Goal: Check status: Check status

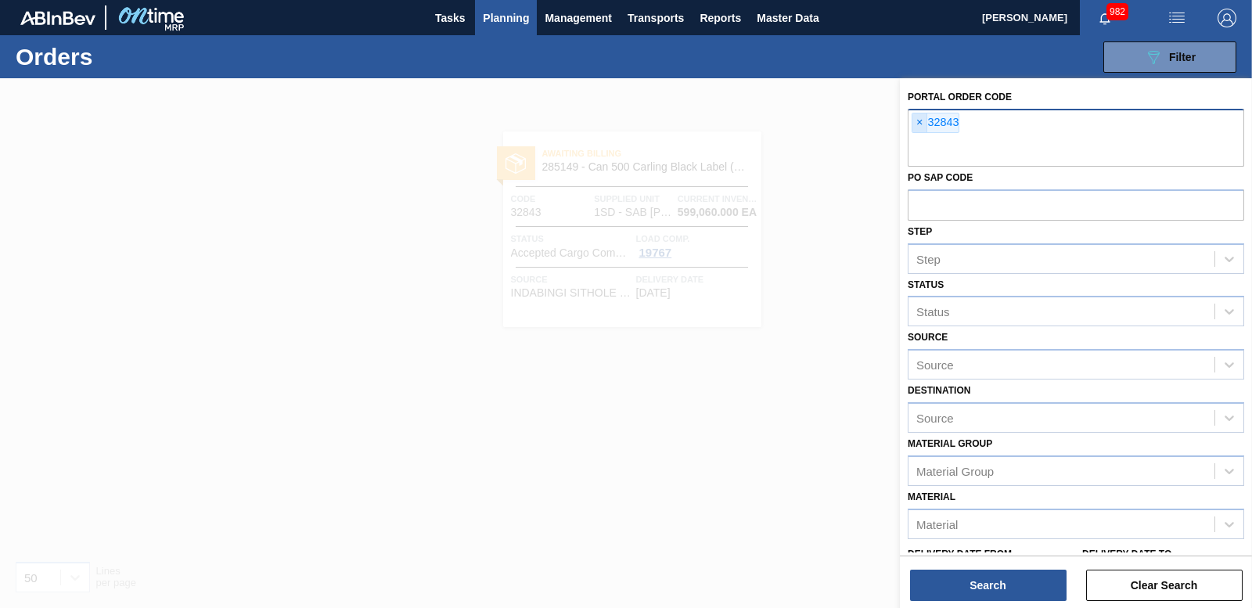
click at [920, 124] on span "×" at bounding box center [919, 122] width 15 height 19
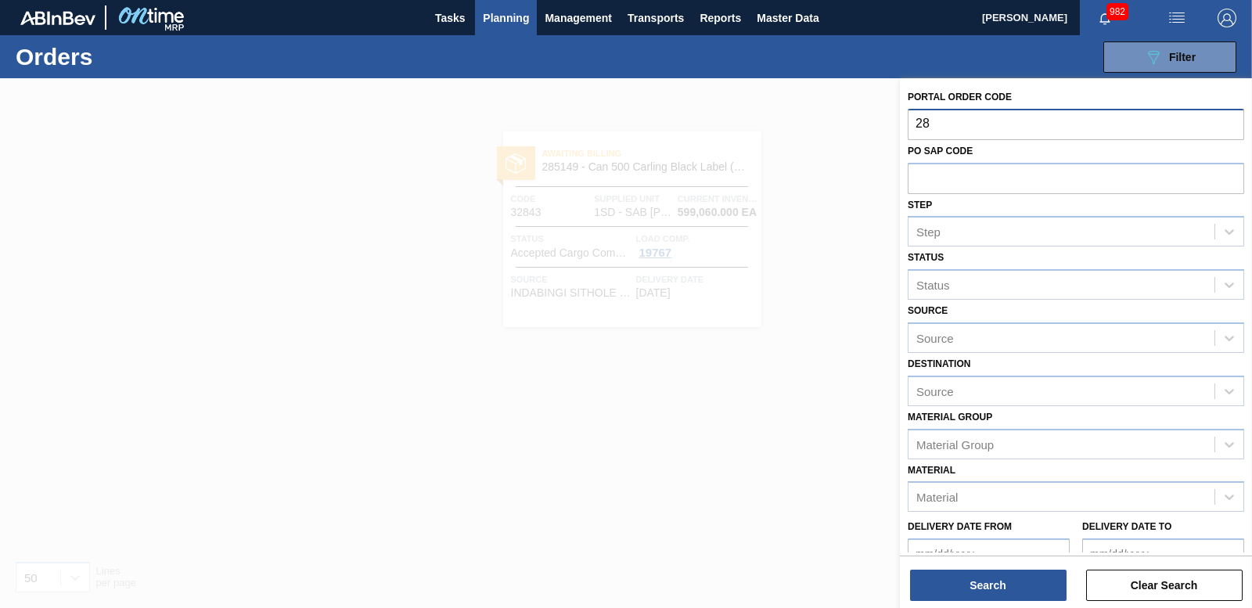
type input "2"
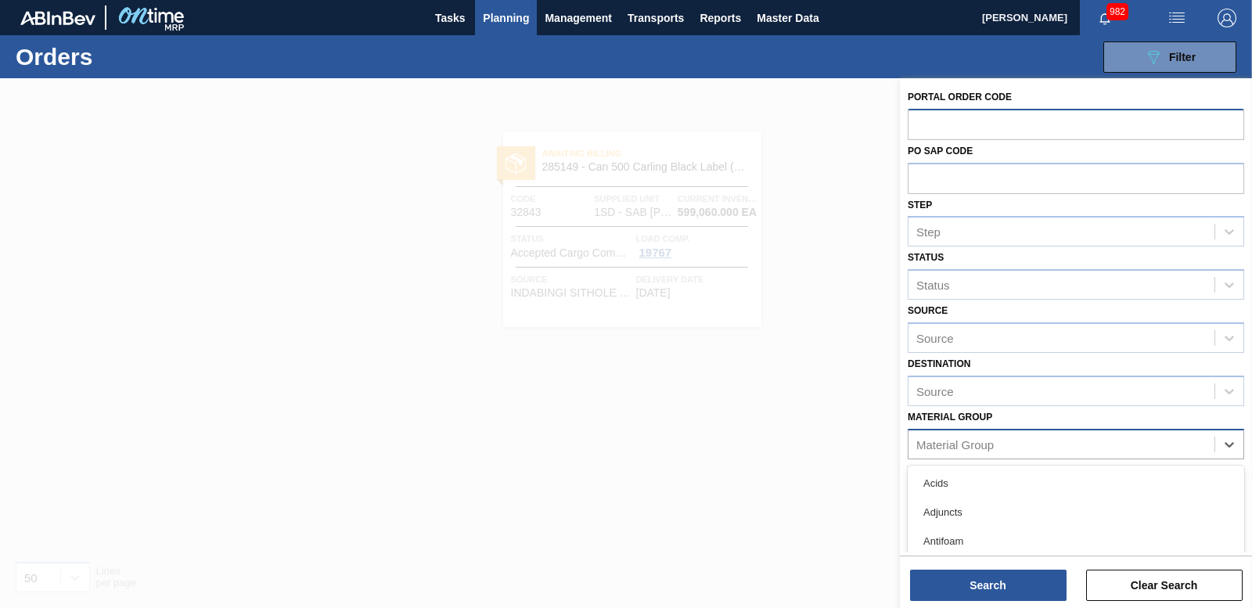
click at [1015, 447] on div "Material Group" at bounding box center [1061, 444] width 306 height 23
type Group "2"
click at [686, 498] on div at bounding box center [626, 382] width 1252 height 608
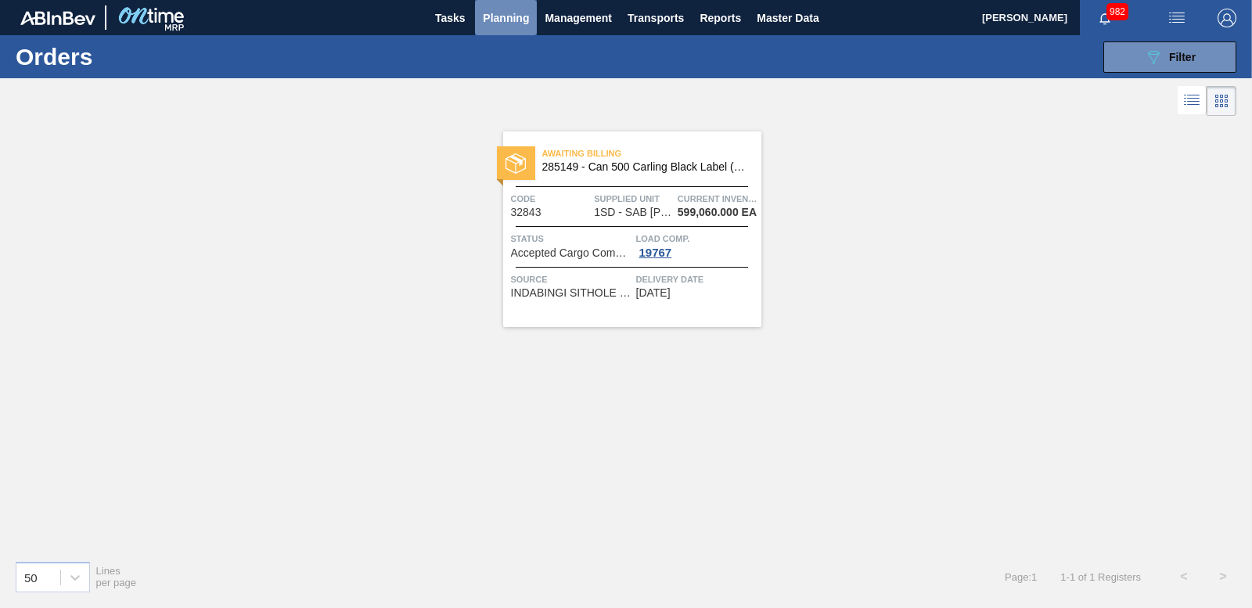
click at [513, 27] on span "Planning" at bounding box center [506, 18] width 46 height 19
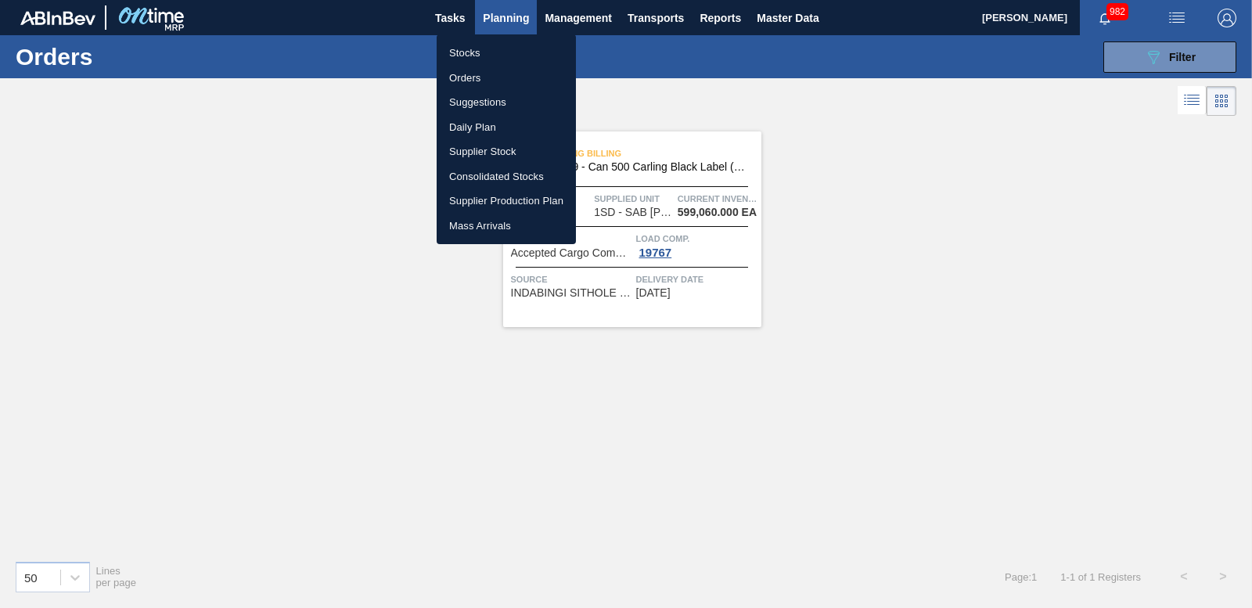
click at [457, 56] on li "Stocks" at bounding box center [506, 53] width 139 height 25
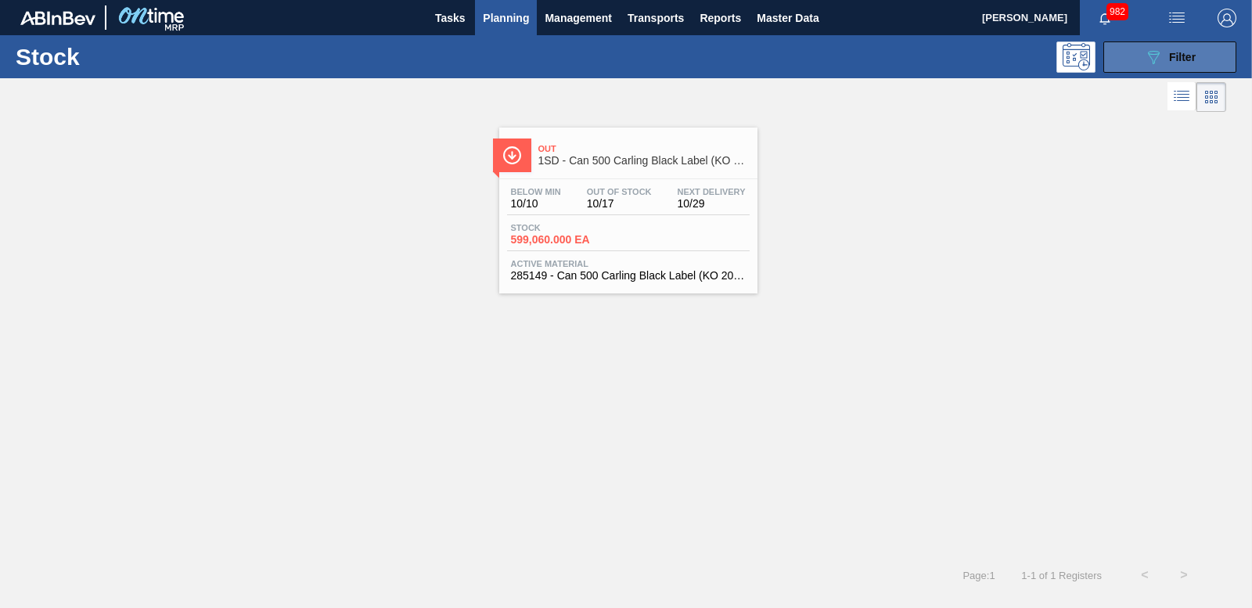
click at [1148, 61] on icon "089F7B8B-B2A5-4AFE-B5C0-19BA573D28AC" at bounding box center [1153, 57] width 19 height 19
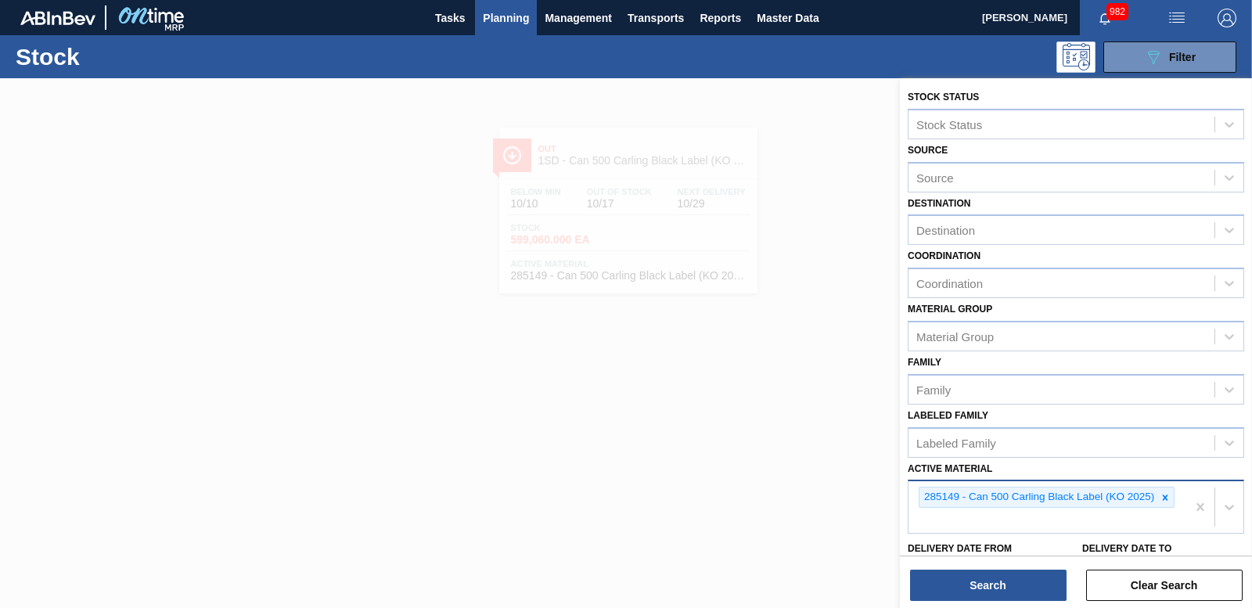
click at [1160, 496] on icon at bounding box center [1164, 497] width 11 height 11
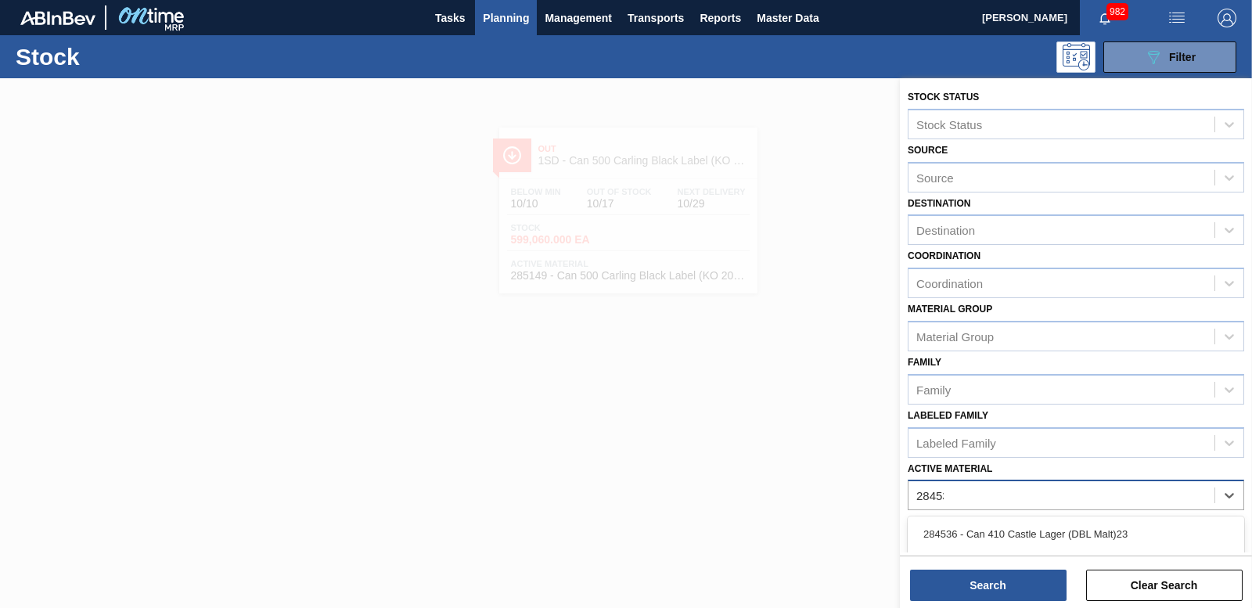
type Material "284533"
click at [1081, 540] on div "284533 - Label Body 330NRB C/L (DBL)23" at bounding box center [1075, 533] width 336 height 29
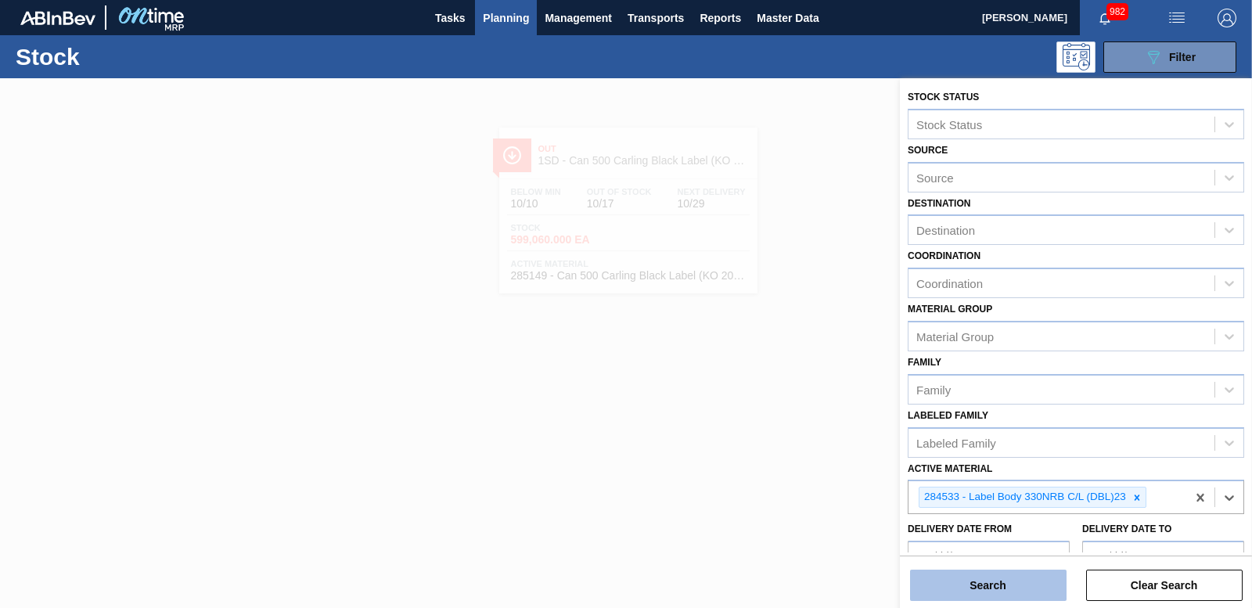
click at [979, 594] on button "Search" at bounding box center [988, 584] width 156 height 31
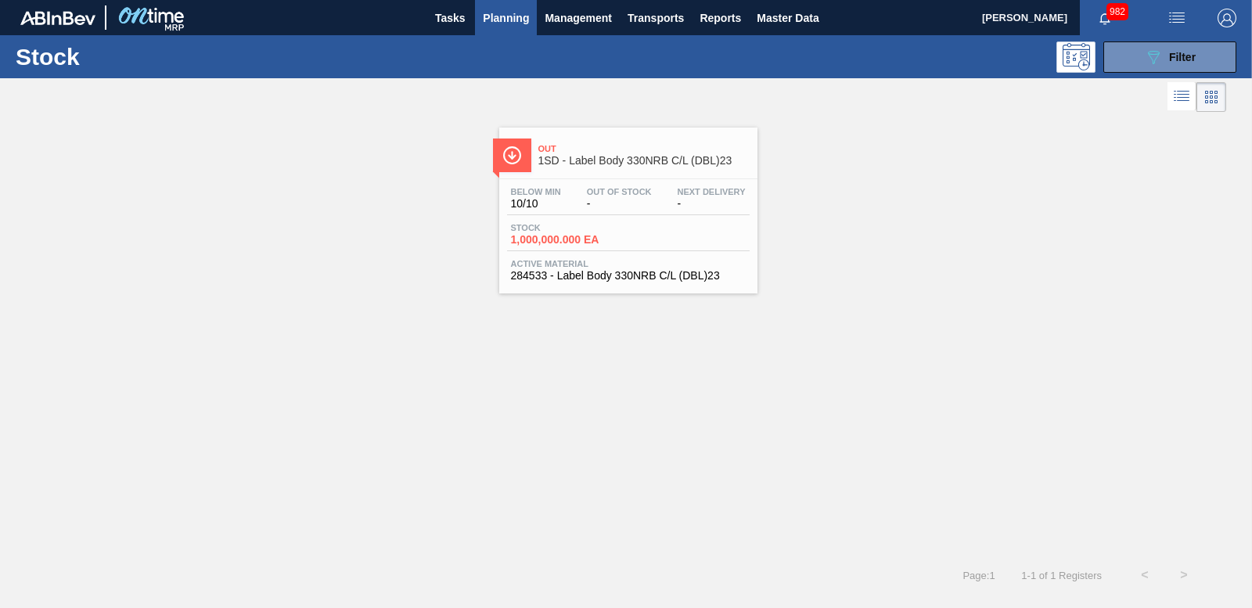
click at [561, 259] on span "Active Material" at bounding box center [628, 263] width 235 height 9
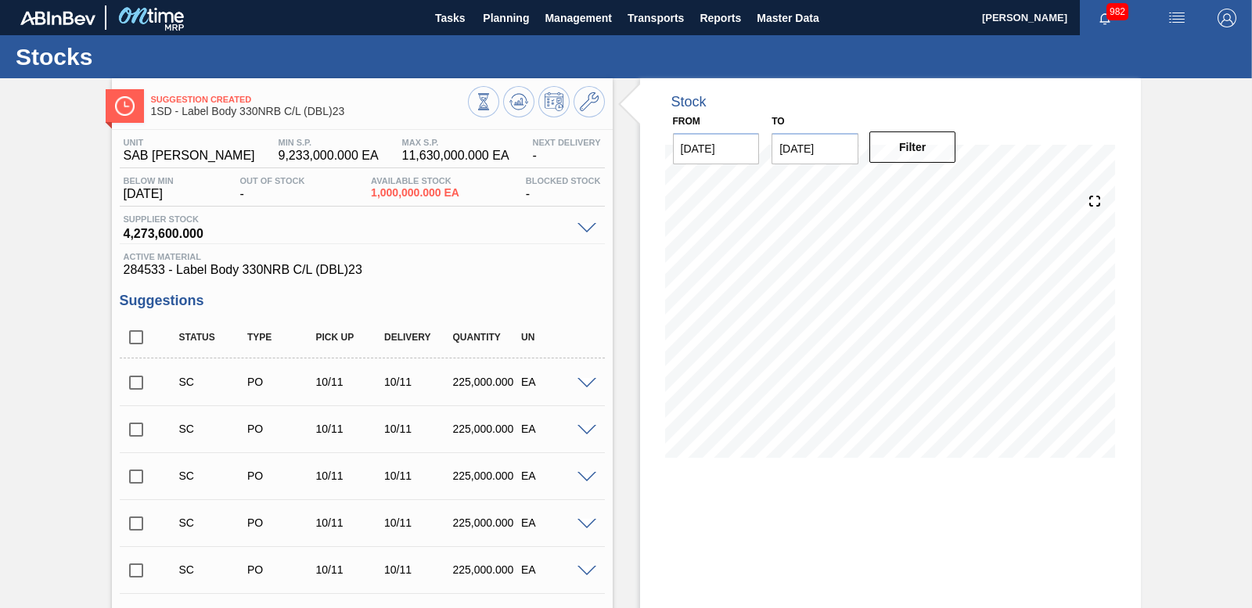
click at [587, 376] on div at bounding box center [588, 382] width 31 height 12
click at [584, 383] on span at bounding box center [586, 384] width 19 height 12
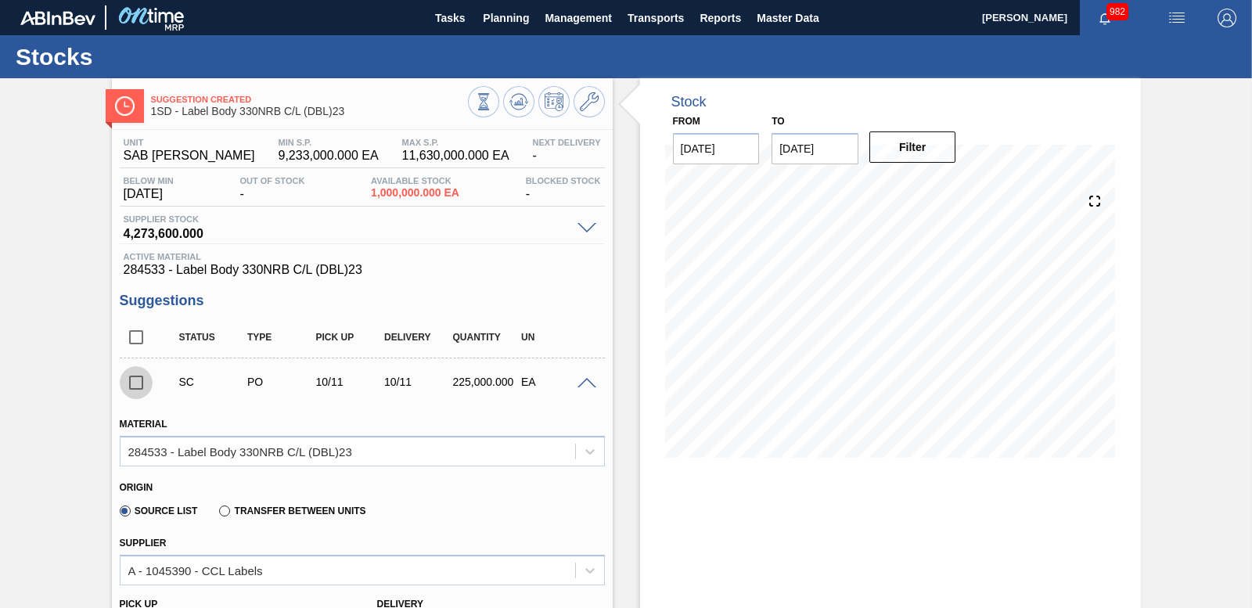
click at [127, 380] on input "checkbox" at bounding box center [136, 382] width 33 height 33
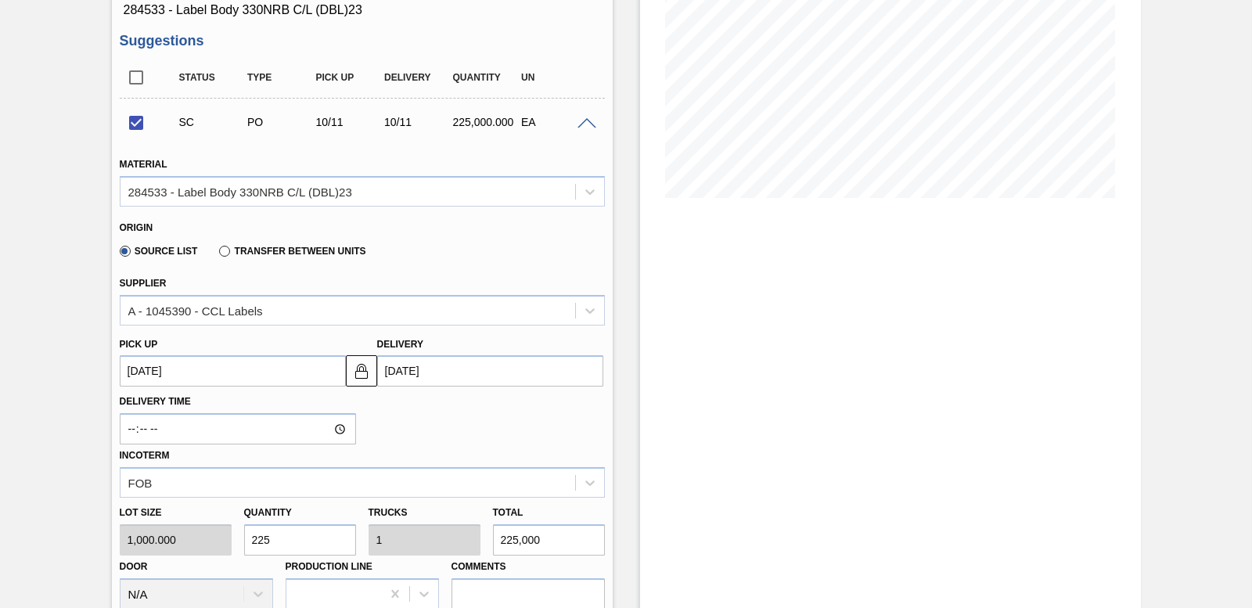
scroll to position [313, 0]
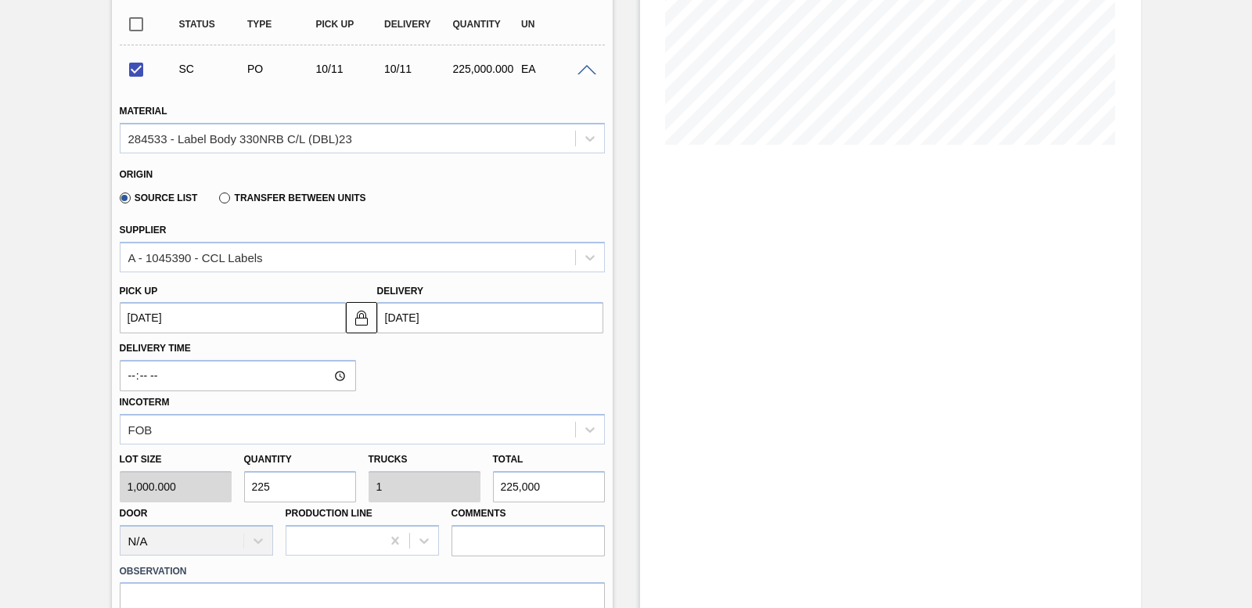
click at [581, 70] on span at bounding box center [586, 71] width 19 height 12
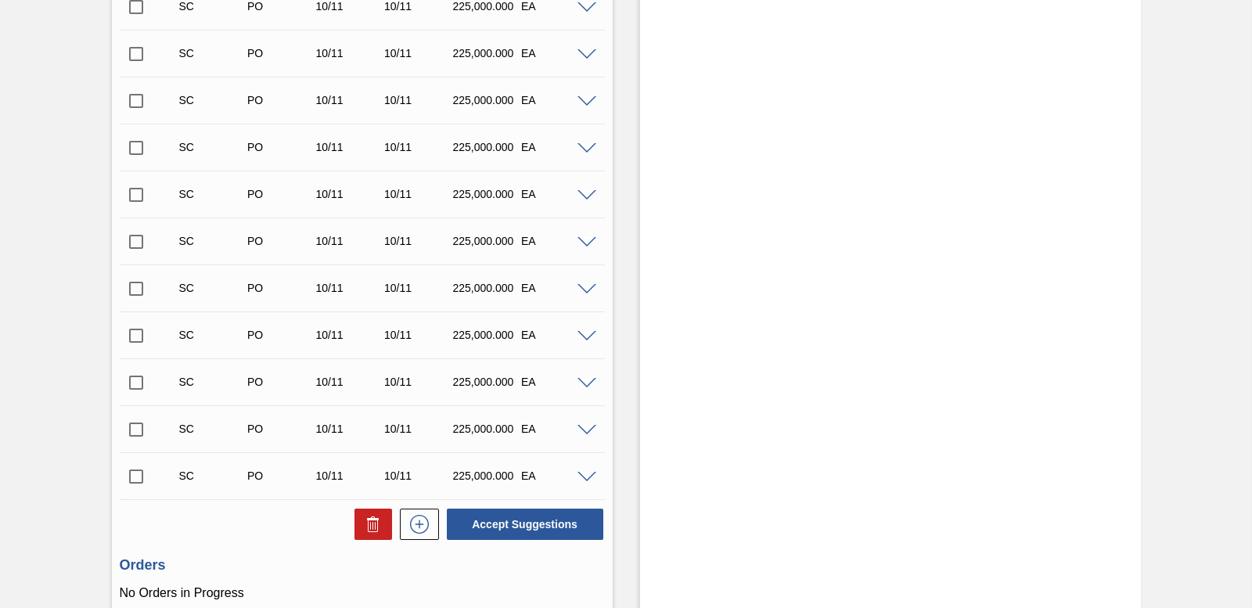
scroll to position [2245, 0]
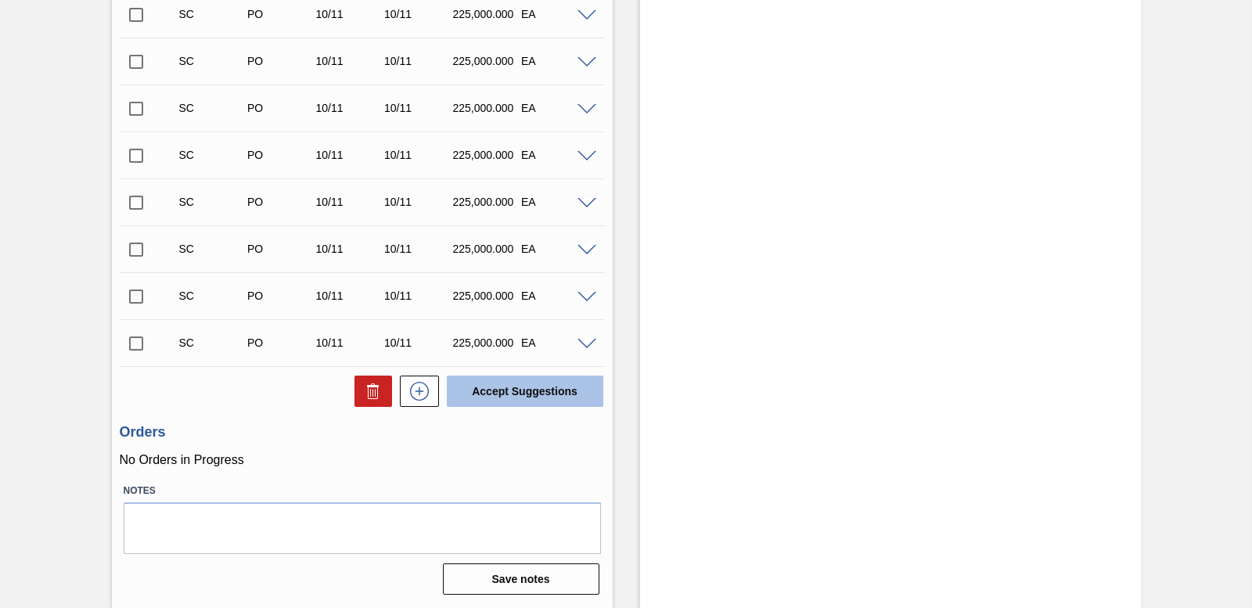
click at [529, 397] on button "Accept Suggestions" at bounding box center [525, 390] width 156 height 31
checkbox input "false"
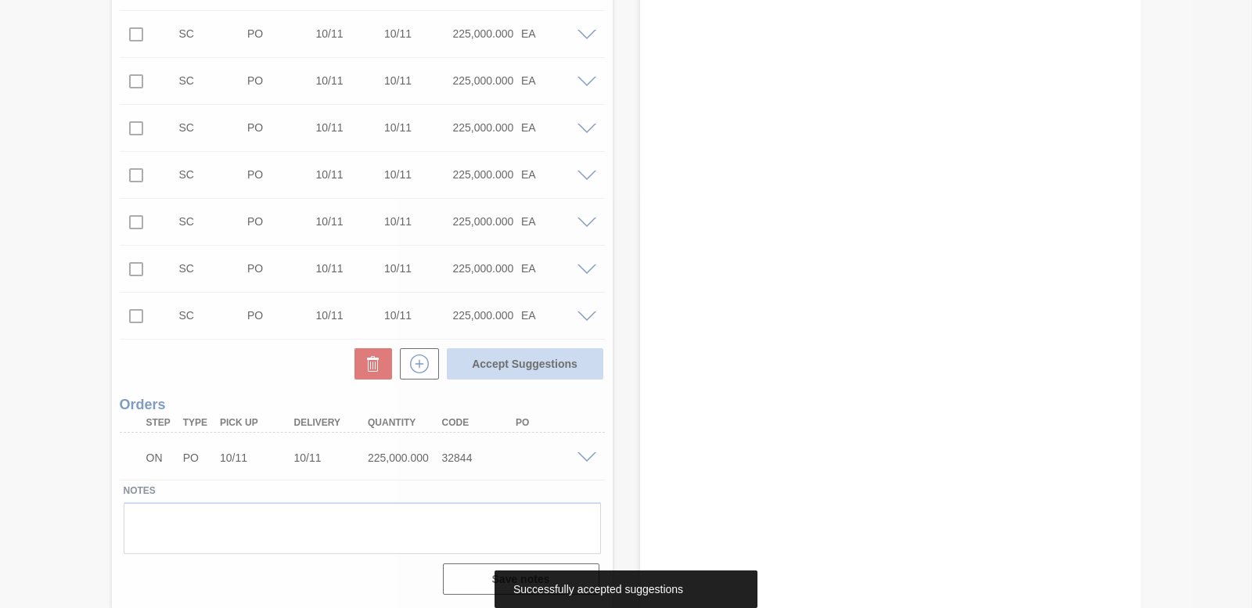
scroll to position [2198, 0]
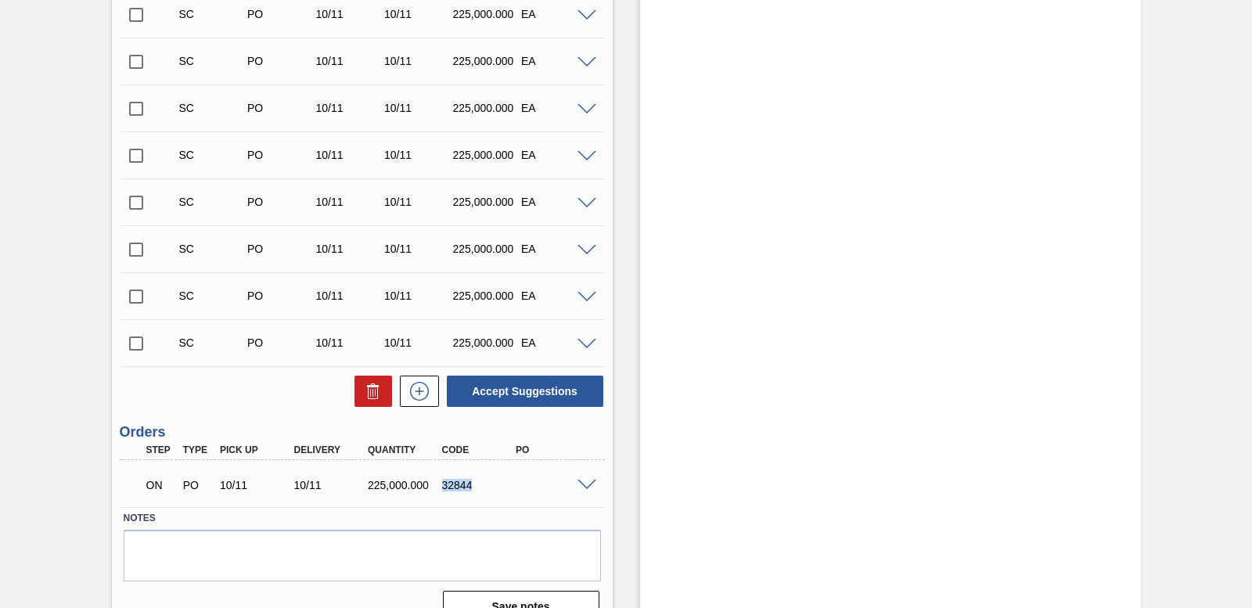
drag, startPoint x: 441, startPoint y: 487, endPoint x: 474, endPoint y: 486, distance: 32.9
click at [474, 486] on div "32844" at bounding box center [478, 485] width 81 height 13
drag, startPoint x: 474, startPoint y: 486, endPoint x: 459, endPoint y: 482, distance: 15.4
copy div "32844"
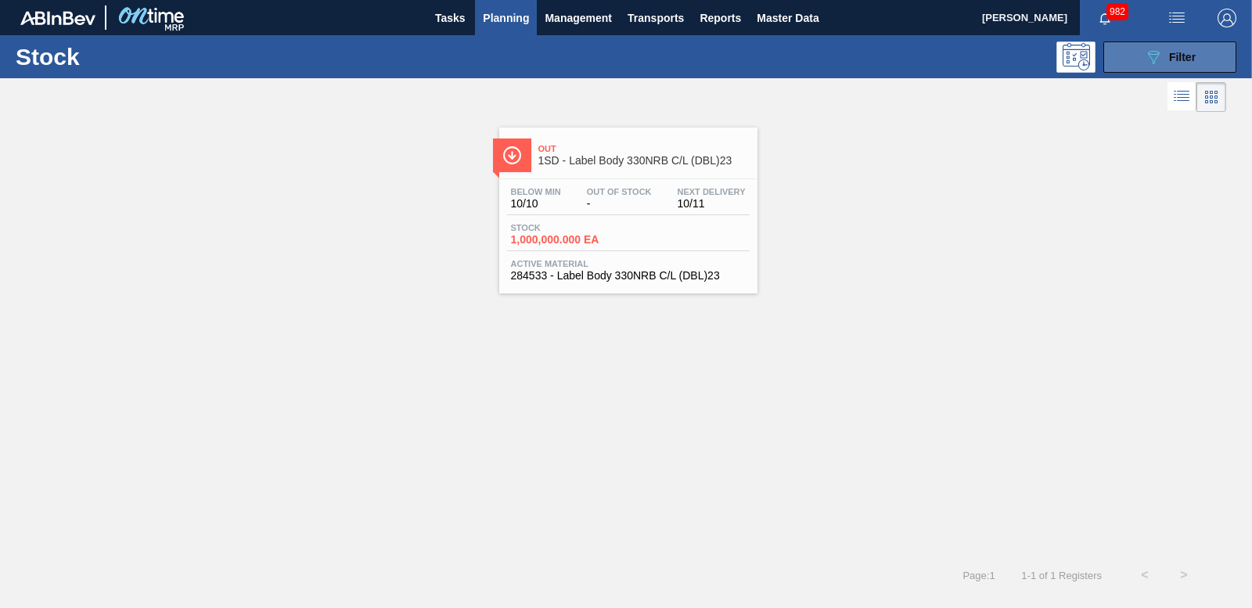
click at [1178, 45] on button "089F7B8B-B2A5-4AFE-B5C0-19BA573D28AC Filter" at bounding box center [1169, 56] width 133 height 31
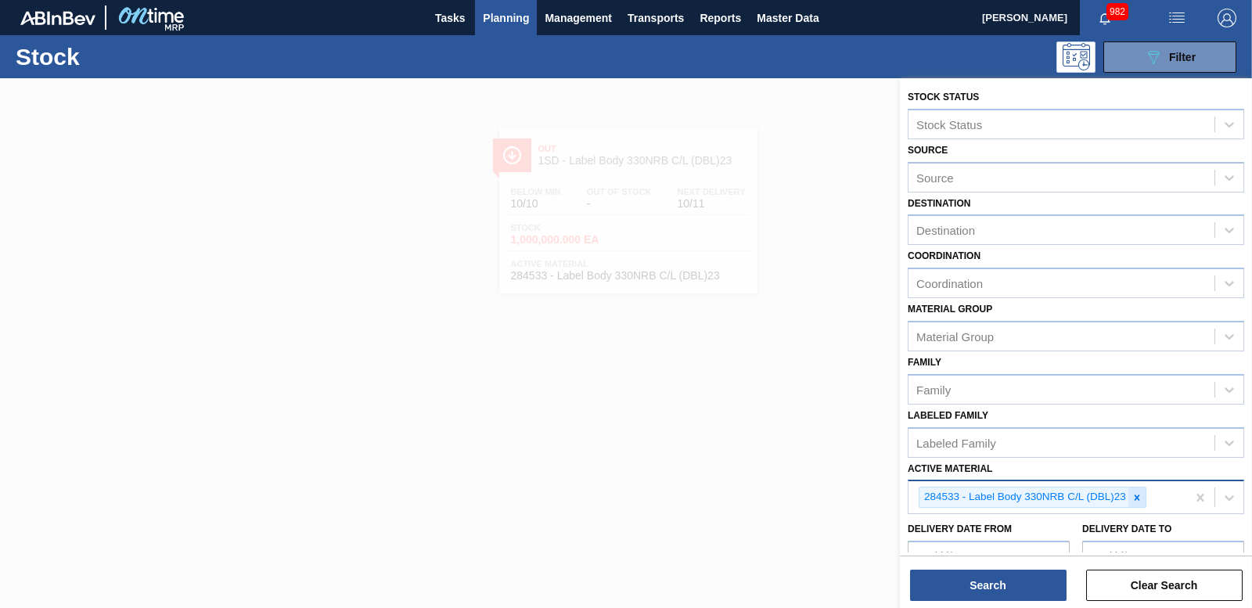
click at [1137, 493] on icon at bounding box center [1136, 497] width 11 height 11
type Material "285015"
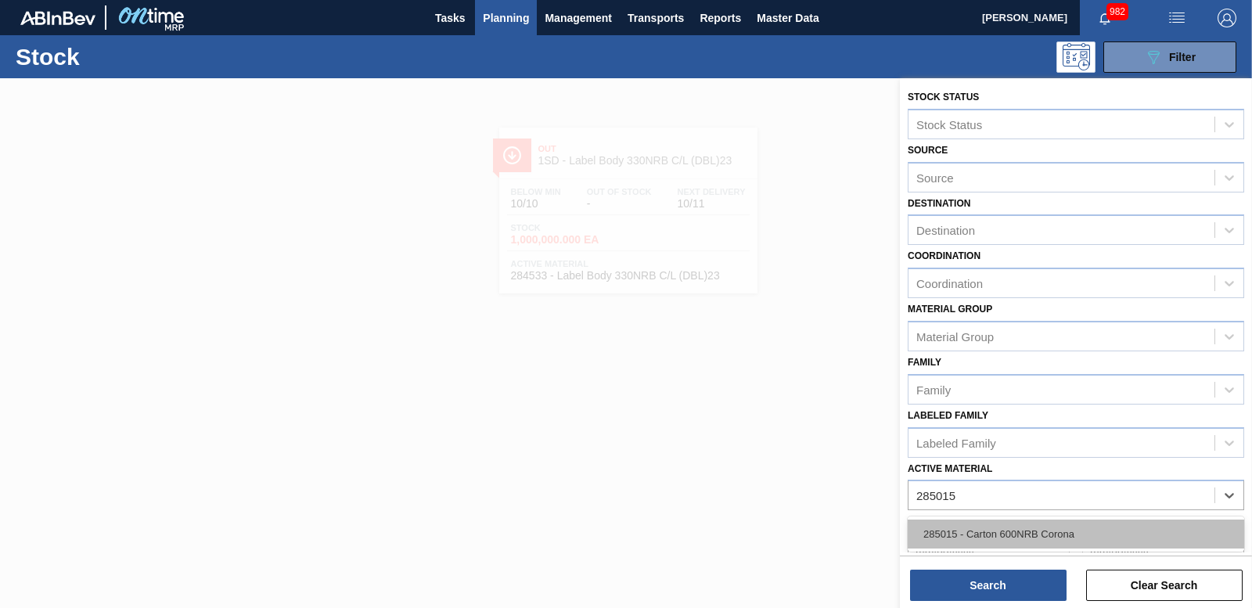
click at [1036, 530] on div "285015 - Carton 600NRB Corona" at bounding box center [1075, 533] width 336 height 29
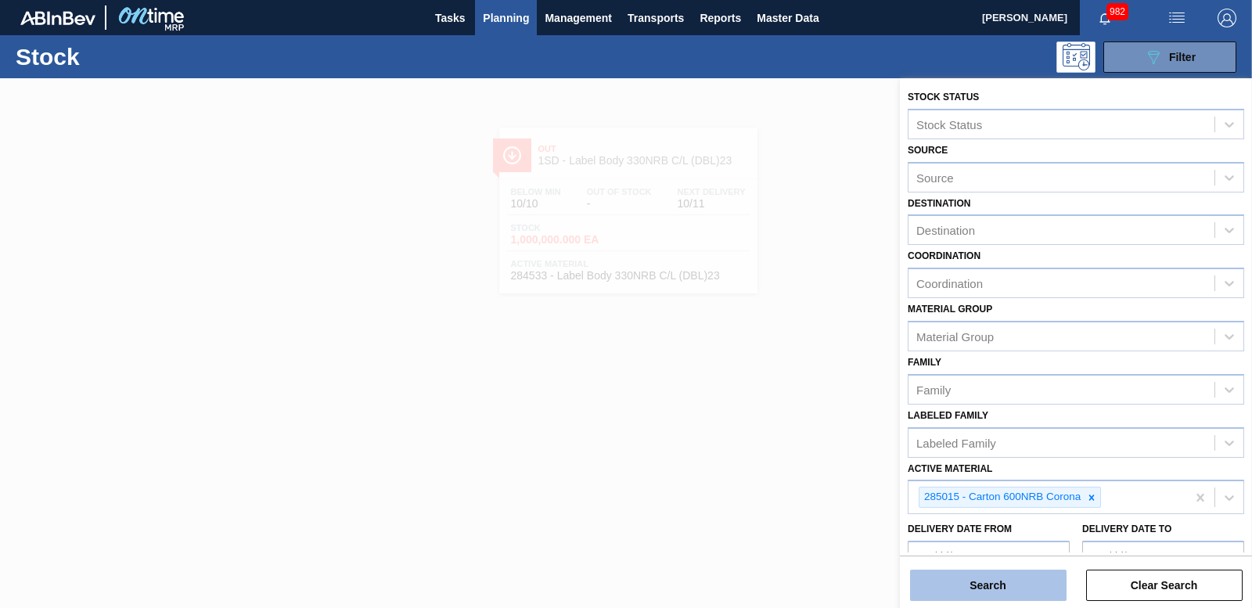
click at [1004, 587] on button "Search" at bounding box center [988, 584] width 156 height 31
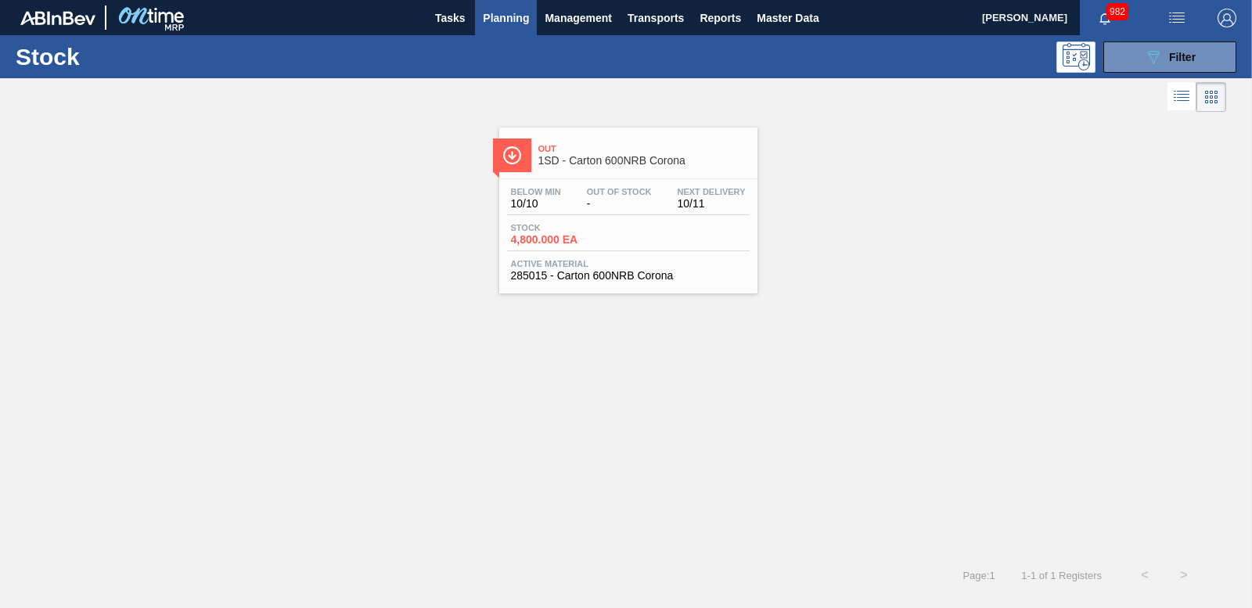
click at [581, 235] on span "4,800.000 EA" at bounding box center [566, 240] width 110 height 12
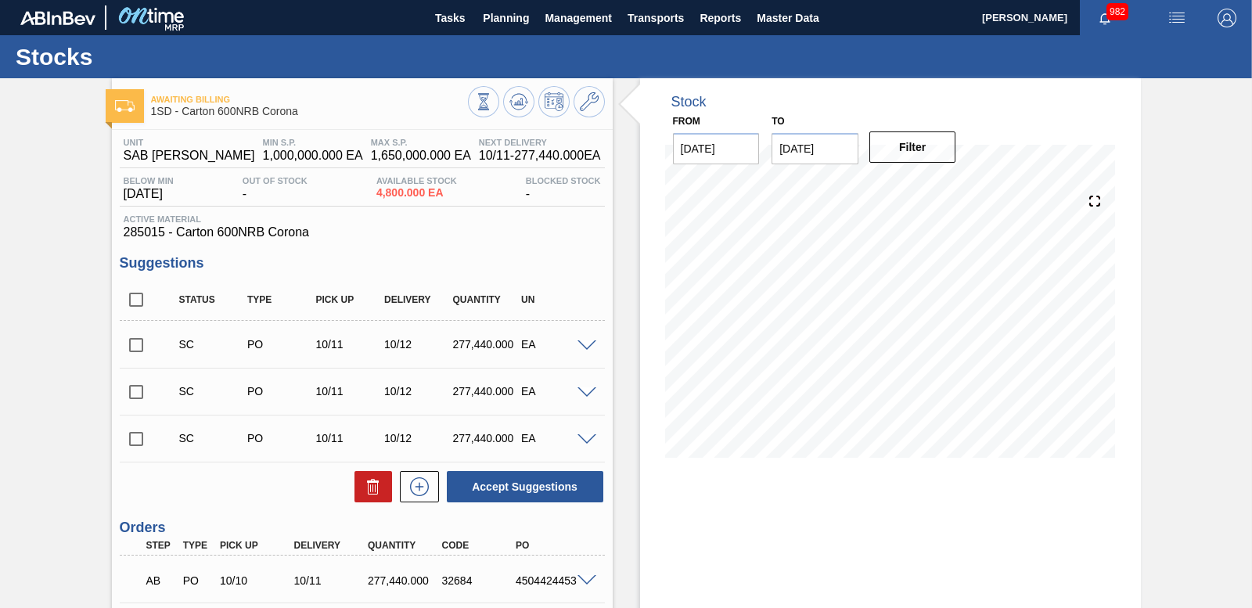
click at [135, 346] on input "checkbox" at bounding box center [136, 345] width 33 height 33
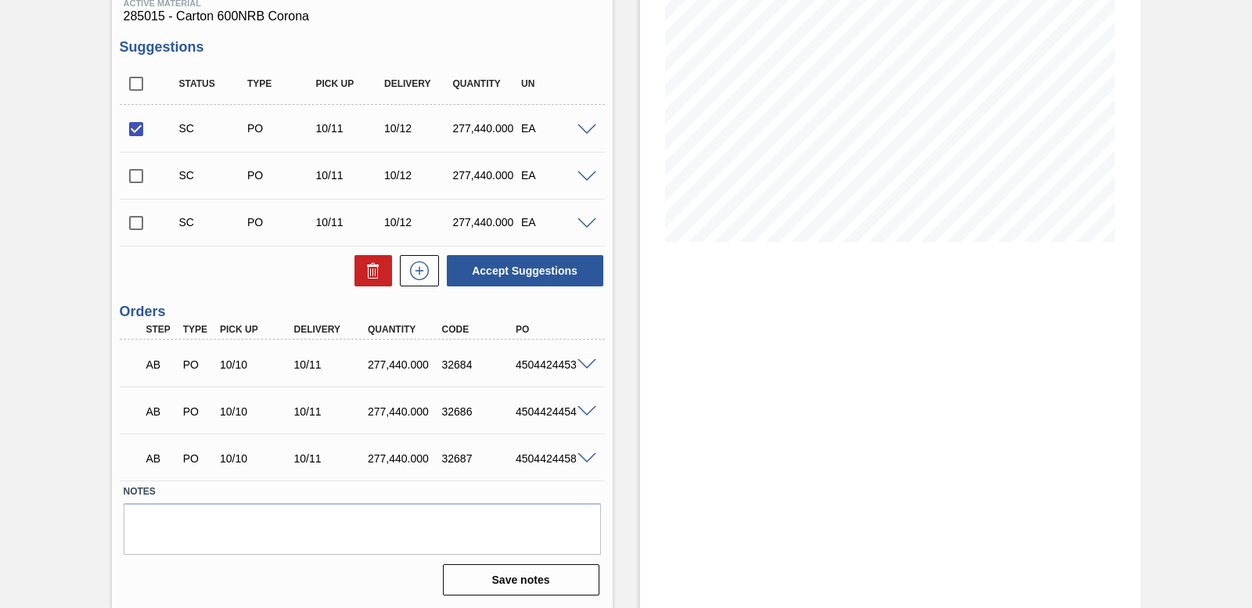
scroll to position [217, 0]
click at [528, 273] on button "Accept Suggestions" at bounding box center [525, 269] width 156 height 31
checkbox input "false"
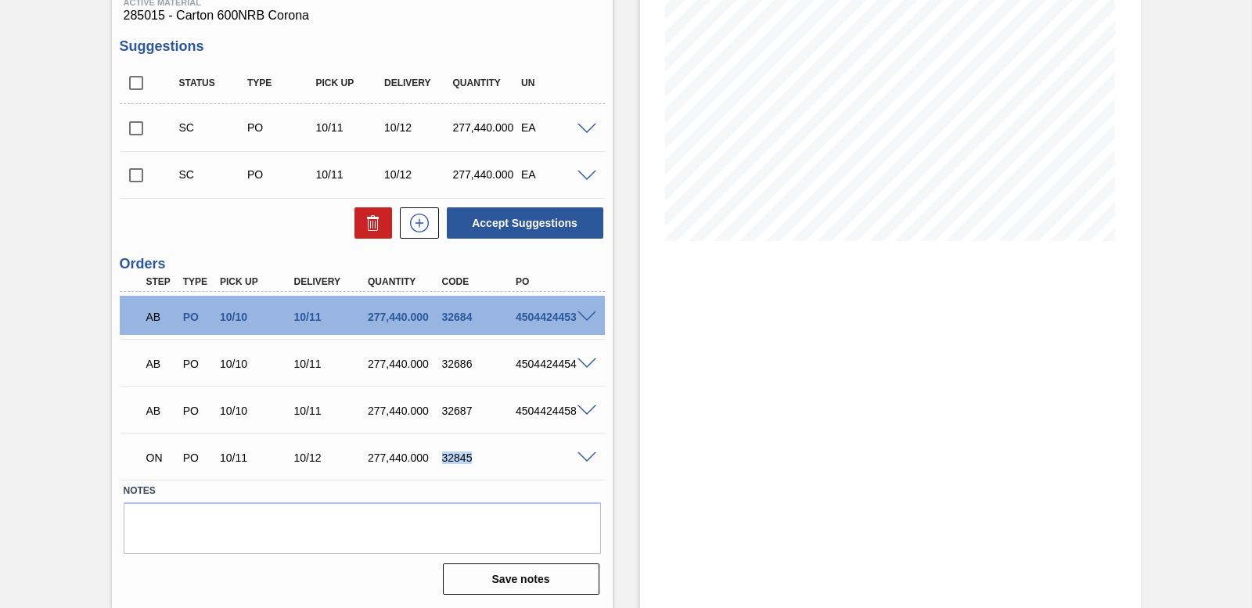
drag, startPoint x: 442, startPoint y: 460, endPoint x: 475, endPoint y: 458, distance: 32.9
click at [475, 458] on div "32845" at bounding box center [478, 457] width 81 height 13
drag, startPoint x: 475, startPoint y: 458, endPoint x: 458, endPoint y: 454, distance: 17.8
copy div "32845"
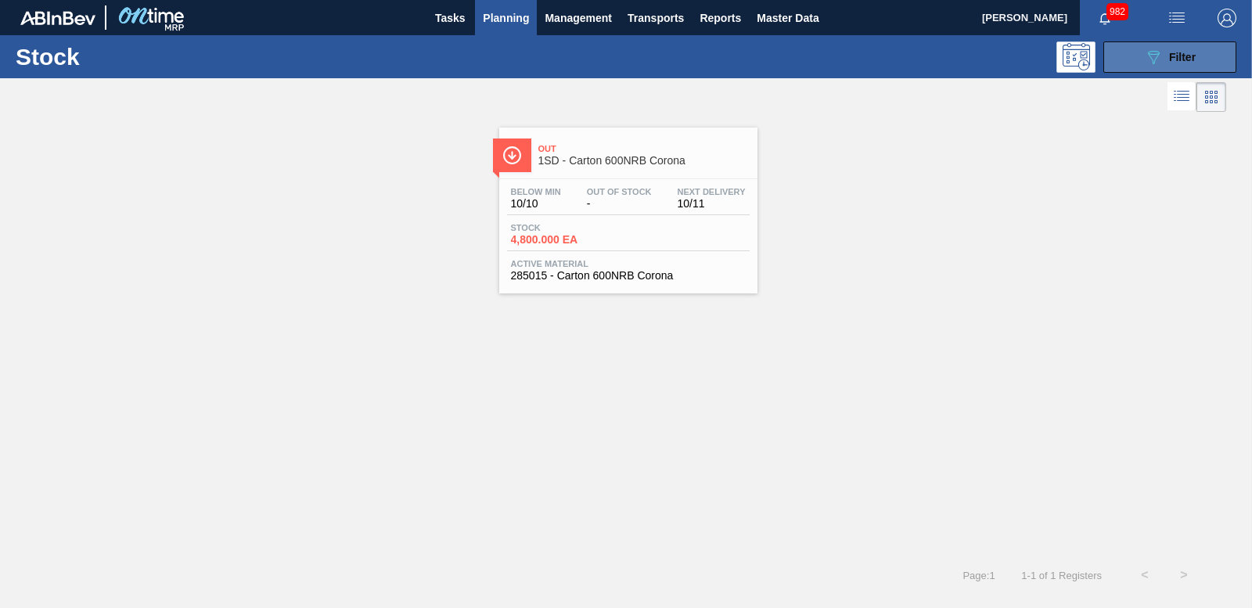
click at [1112, 64] on button "089F7B8B-B2A5-4AFE-B5C0-19BA573D28AC Filter" at bounding box center [1169, 56] width 133 height 31
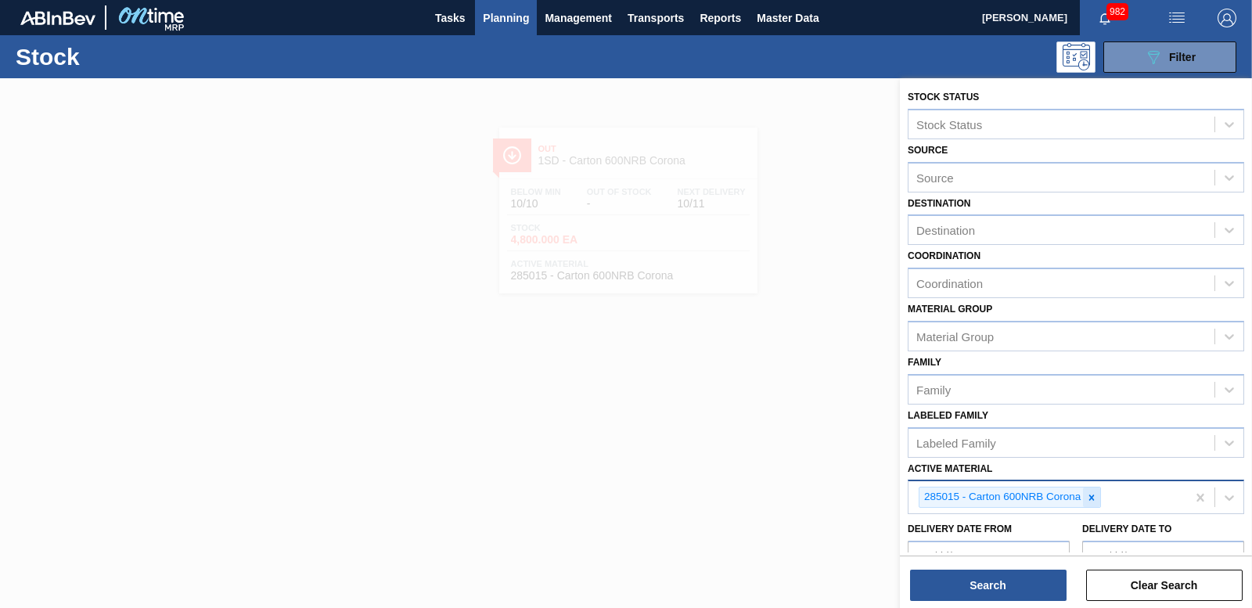
click at [1094, 503] on div at bounding box center [1091, 497] width 17 height 20
type Material "283413"
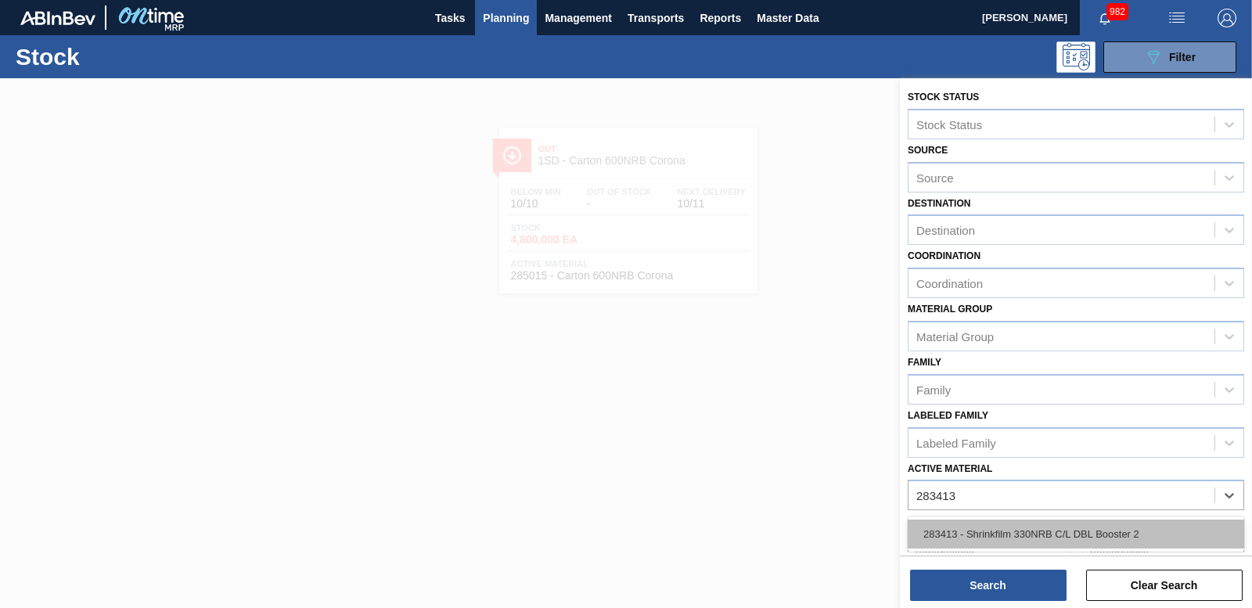
click at [1055, 537] on div "283413 - Shrinkfilm 330NRB C/L DBL Booster 2" at bounding box center [1075, 533] width 336 height 29
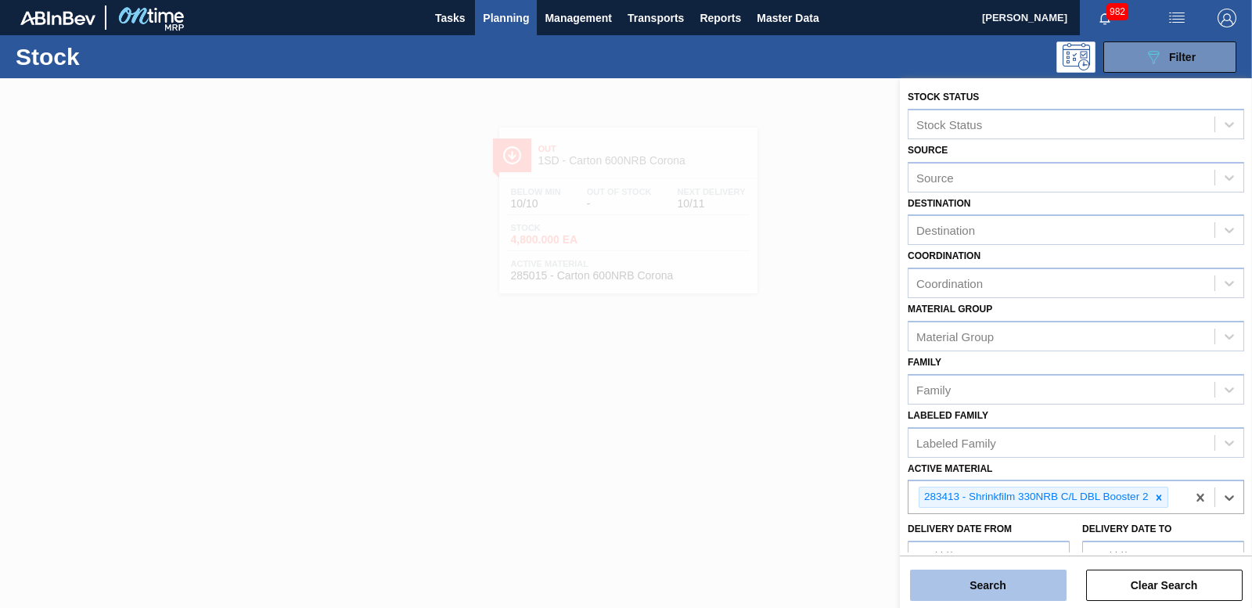
click at [1018, 594] on button "Search" at bounding box center [988, 584] width 156 height 31
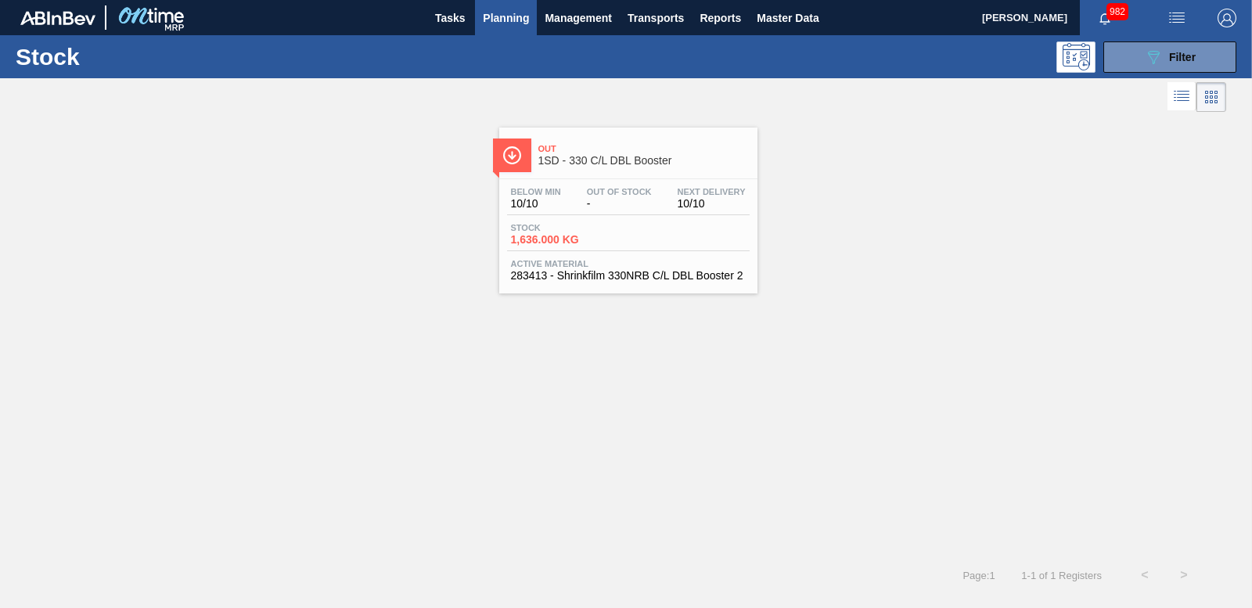
click at [565, 242] on span "1,636.000 KG" at bounding box center [566, 240] width 110 height 12
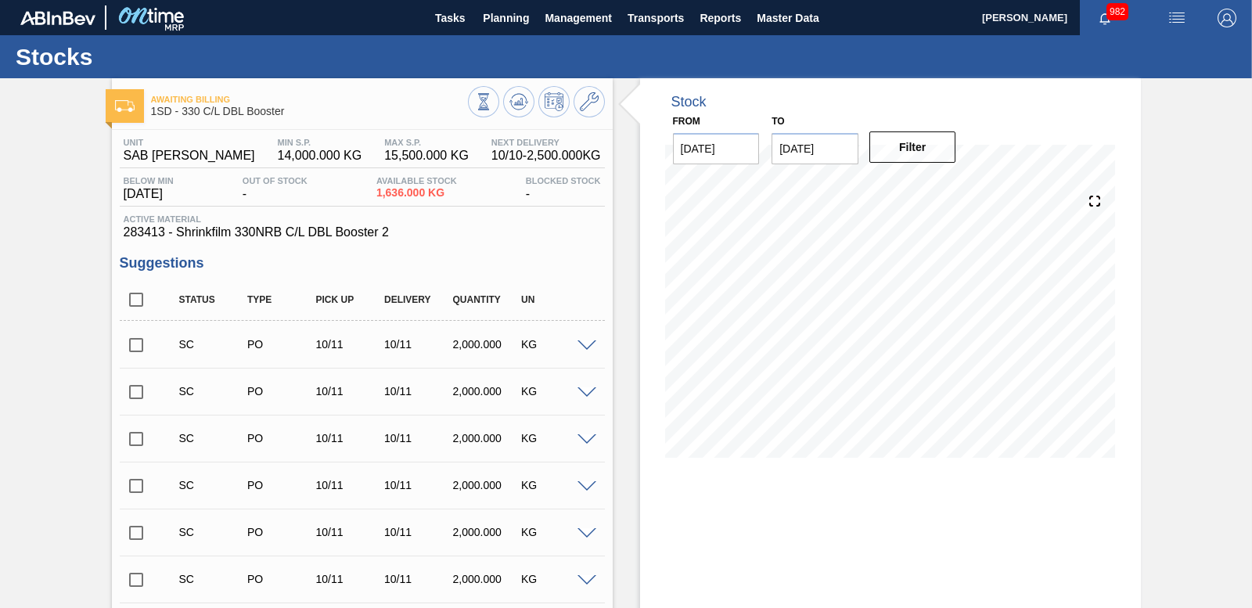
click at [140, 353] on input "checkbox" at bounding box center [136, 345] width 33 height 33
click at [594, 345] on span at bounding box center [586, 346] width 19 height 12
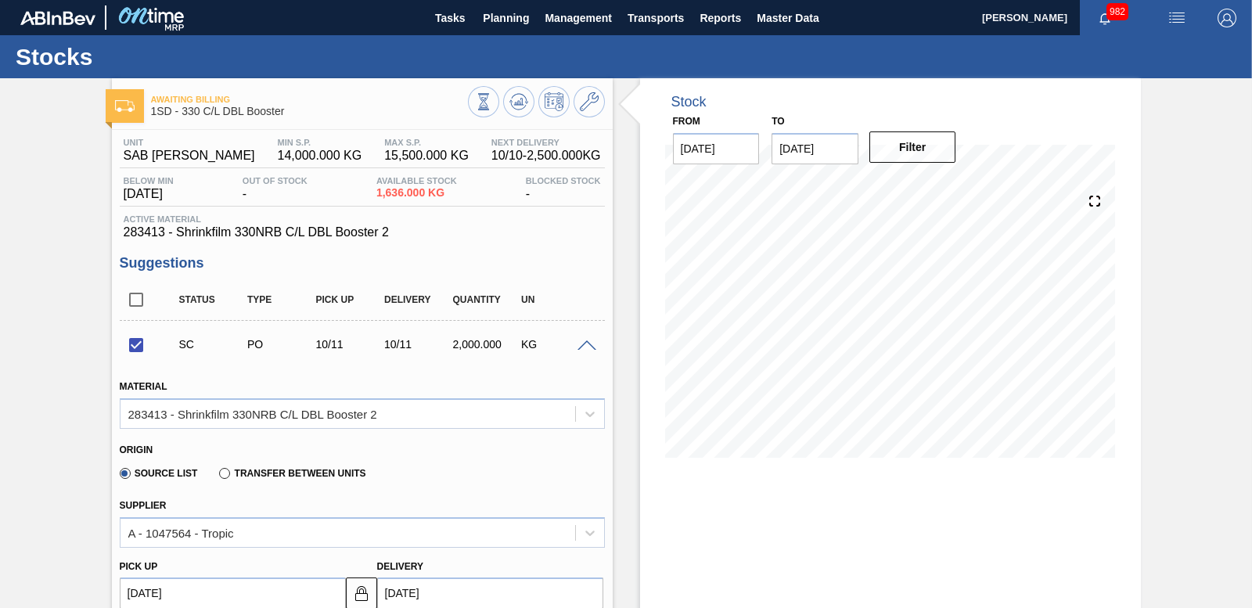
click at [588, 344] on span at bounding box center [586, 346] width 19 height 12
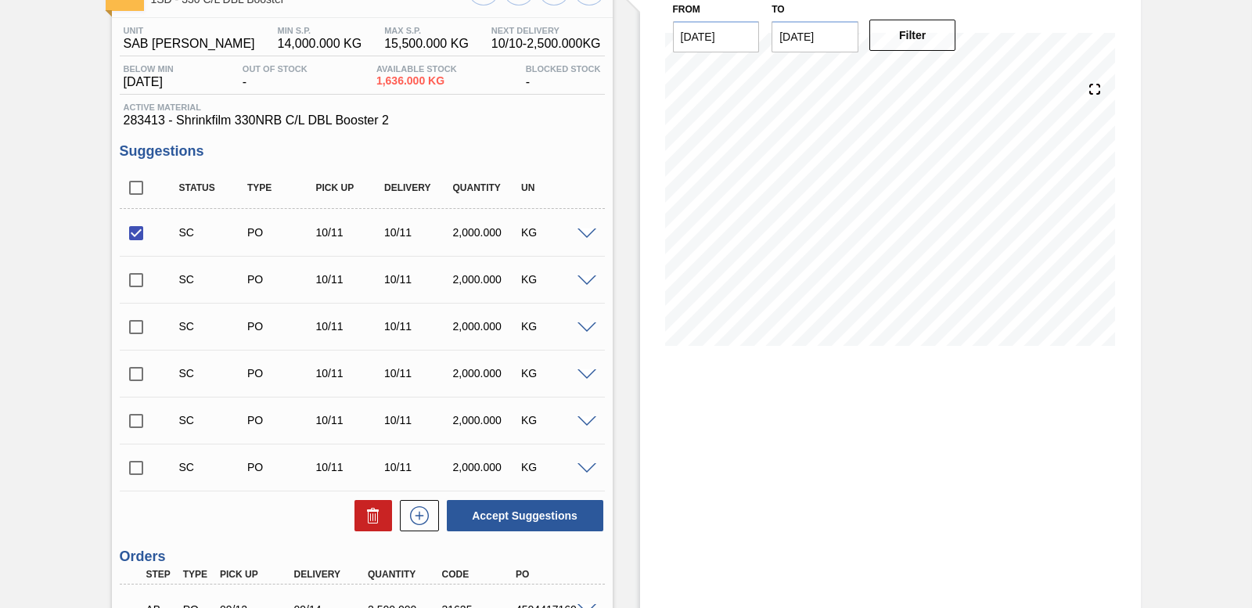
scroll to position [264, 0]
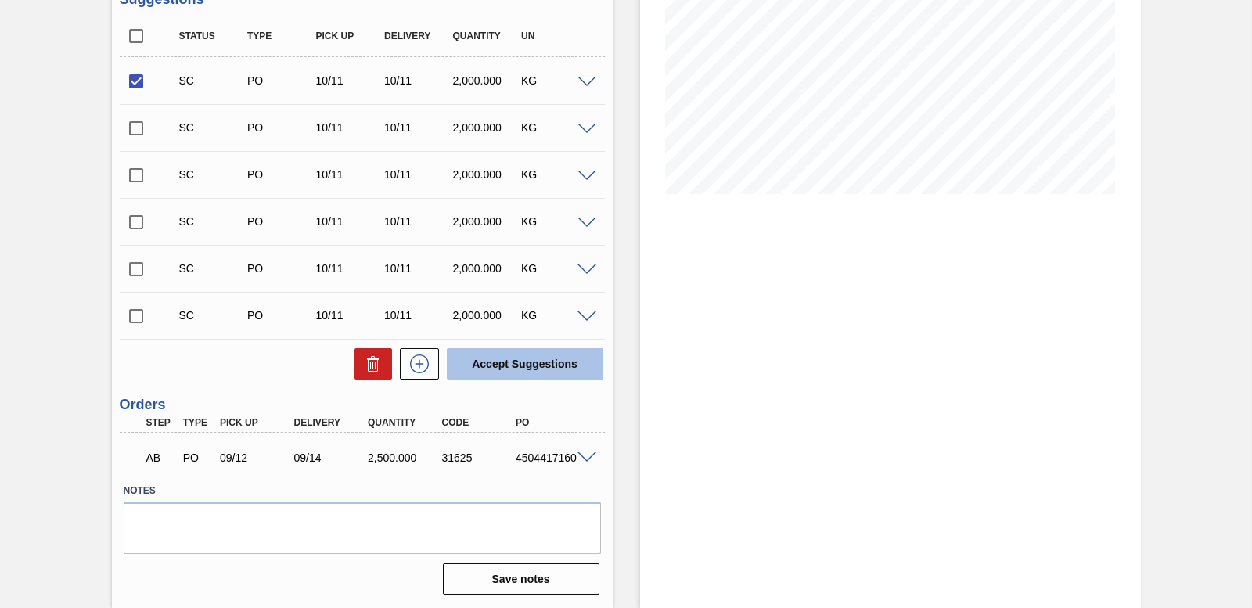
click at [529, 370] on button "Accept Suggestions" at bounding box center [525, 363] width 156 height 31
checkbox input "false"
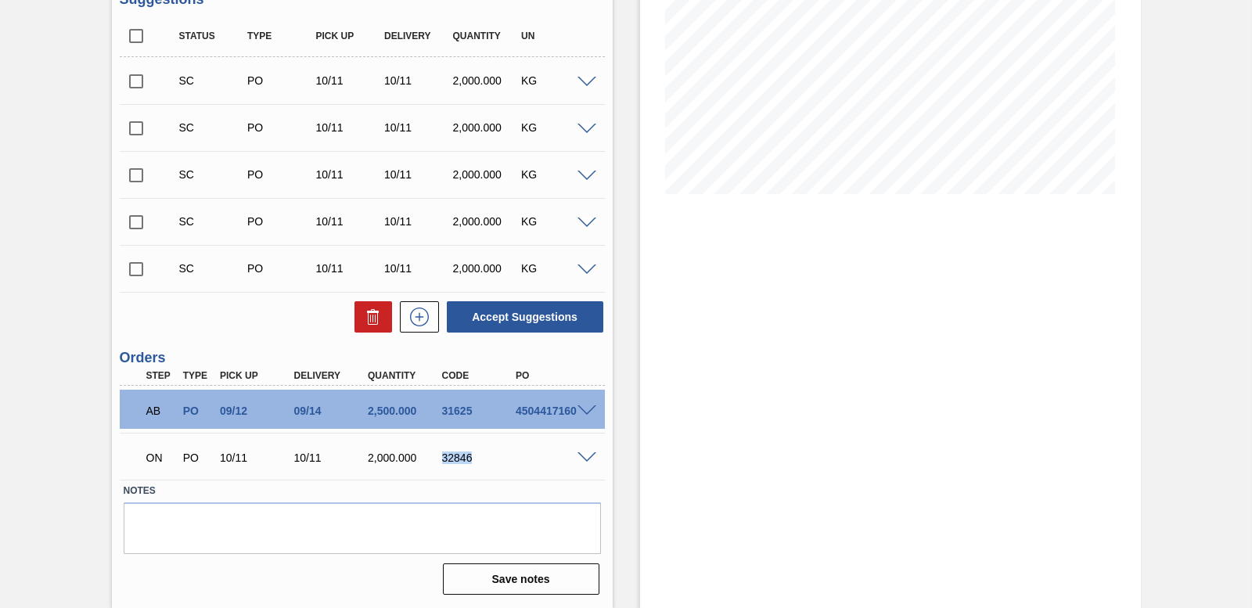
drag, startPoint x: 439, startPoint y: 458, endPoint x: 472, endPoint y: 455, distance: 33.0
click at [472, 455] on div "32846" at bounding box center [478, 457] width 81 height 13
drag, startPoint x: 472, startPoint y: 455, endPoint x: 450, endPoint y: 464, distance: 23.5
copy div "32846"
